Goal: Transaction & Acquisition: Download file/media

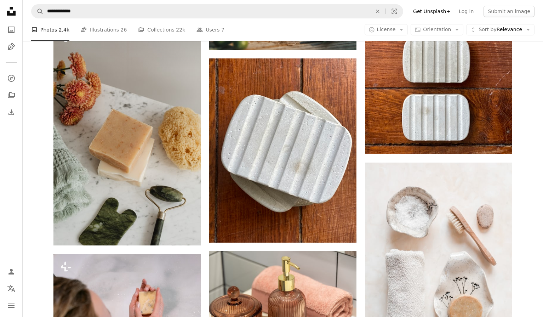
scroll to position [3294, 0]
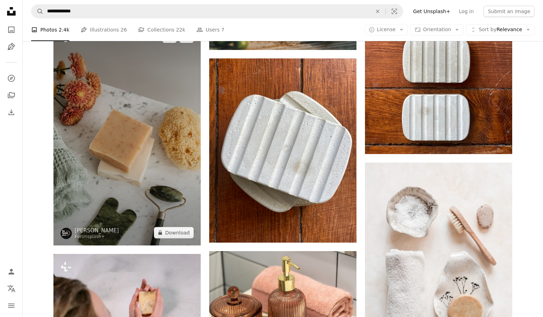
click at [123, 182] on img at bounding box center [126, 134] width 147 height 221
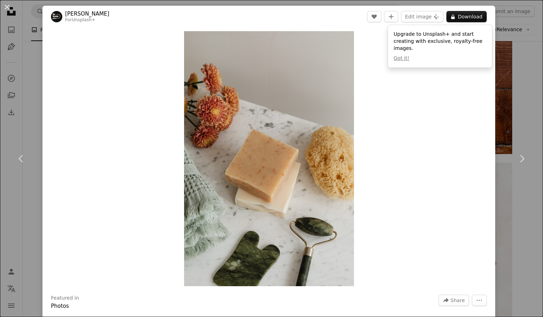
click at [517, 199] on div "An X shape Chevron left Chevron right [PERSON_NAME] For Unsplash+ A heart A plu…" at bounding box center [271, 158] width 543 height 317
